Goal: Task Accomplishment & Management: Use online tool/utility

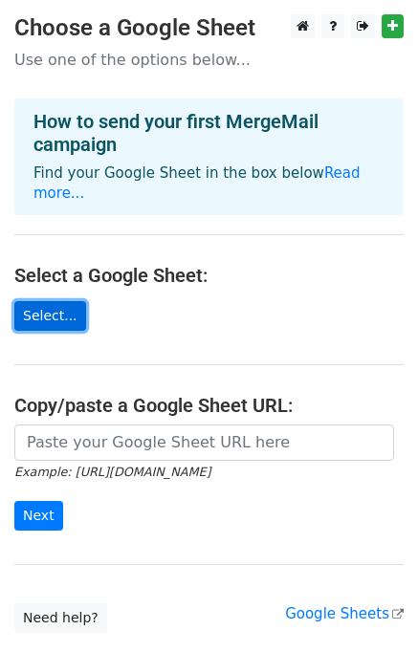
click at [37, 301] on link "Select..." at bounding box center [50, 316] width 72 height 30
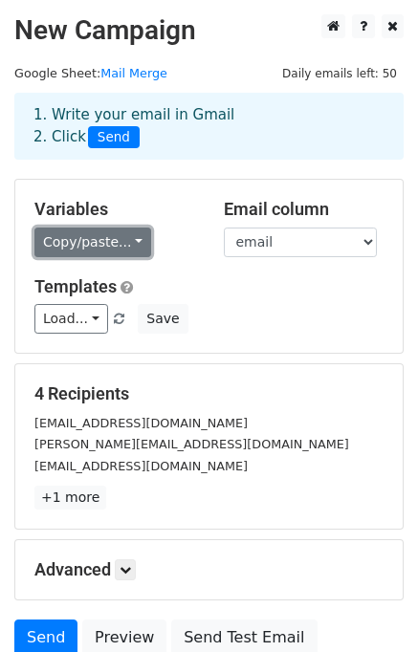
click at [134, 237] on link "Copy/paste..." at bounding box center [92, 242] width 117 height 30
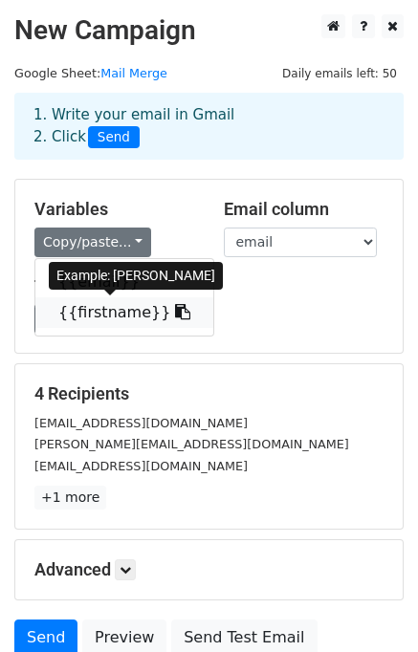
click at [113, 303] on link "{{firstname}}" at bounding box center [124, 312] width 178 height 31
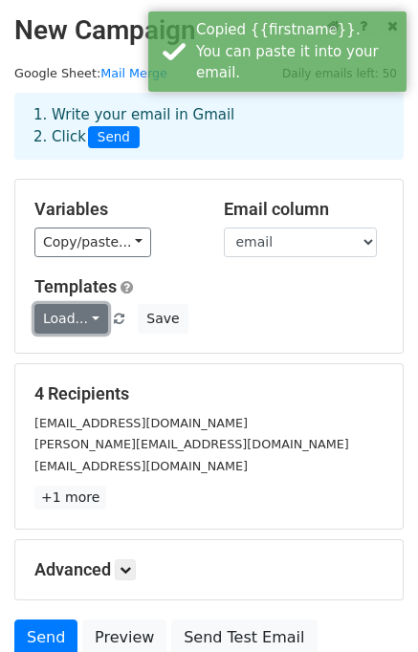
click at [91, 314] on link "Load..." at bounding box center [71, 319] width 74 height 30
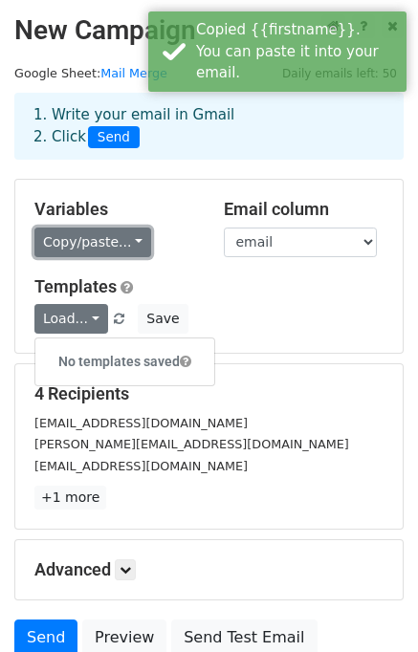
click at [114, 242] on link "Copy/paste..." at bounding box center [92, 242] width 117 height 30
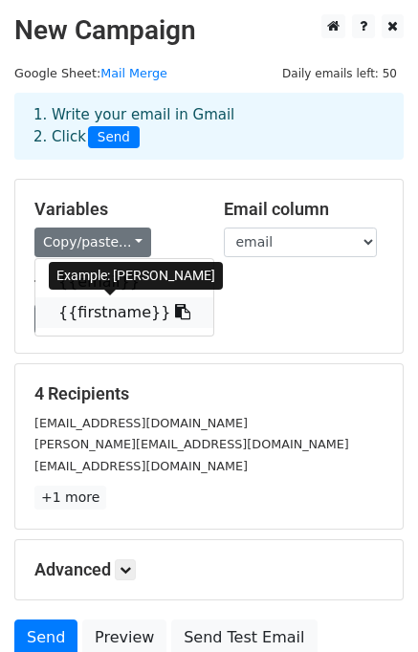
click at [175, 314] on icon at bounding box center [182, 311] width 15 height 15
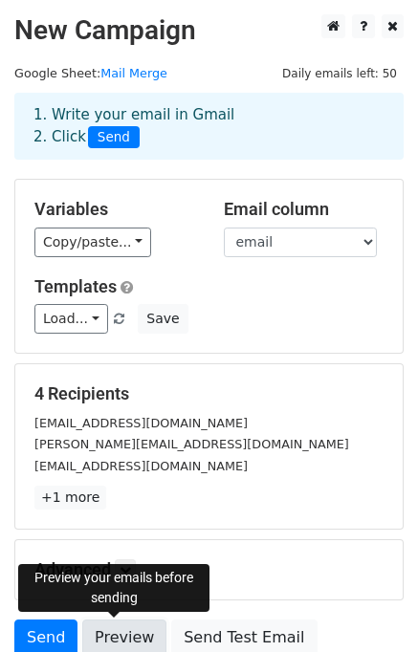
click at [98, 633] on link "Preview" at bounding box center [124, 637] width 84 height 36
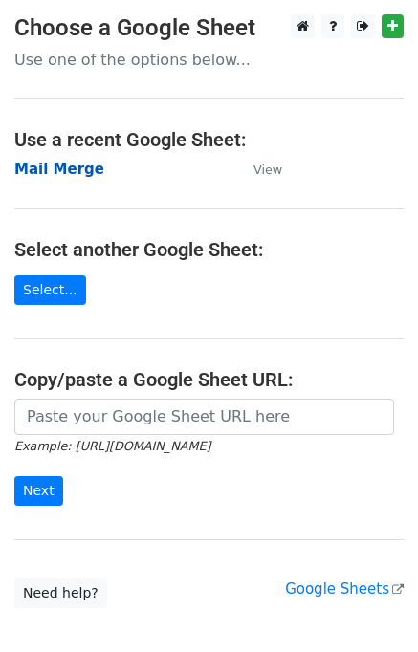
click at [73, 173] on strong "Mail Merge" at bounding box center [59, 169] width 90 height 17
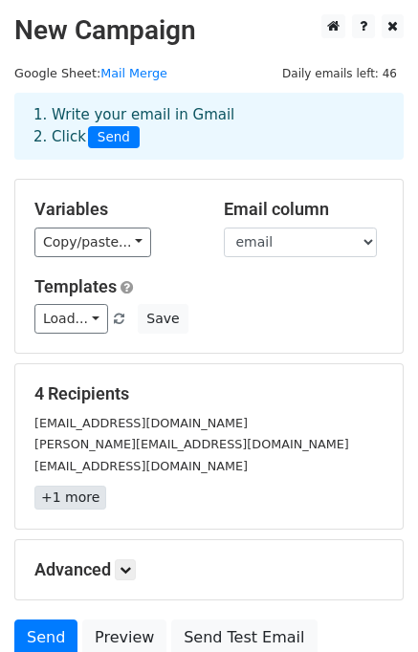
drag, startPoint x: 80, startPoint y: 512, endPoint x: 80, endPoint y: 496, distance: 16.2
click at [80, 496] on div "4 Recipients [EMAIL_ADDRESS][DOMAIN_NAME] [PERSON_NAME][EMAIL_ADDRESS][DOMAIN_N…" at bounding box center [208, 446] width 387 height 164
click at [80, 496] on link "+1 more" at bounding box center [70, 498] width 72 height 24
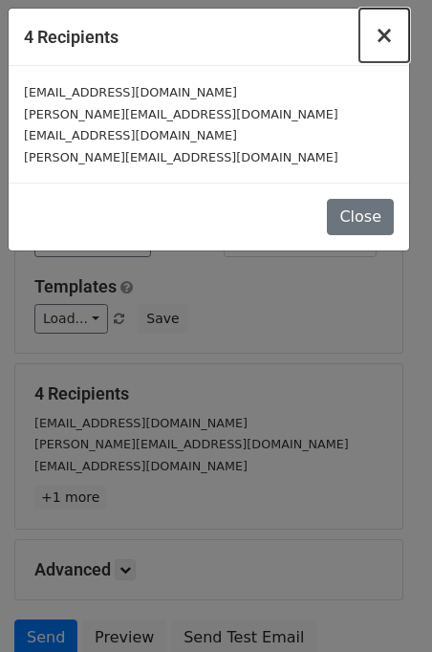
click at [384, 35] on span "×" at bounding box center [384, 35] width 19 height 27
